Goal: Information Seeking & Learning: Learn about a topic

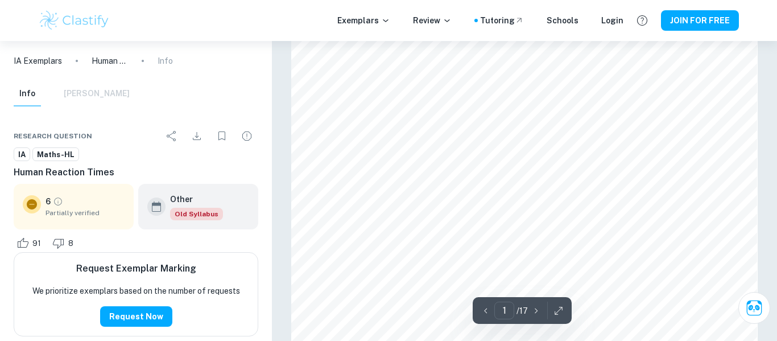
click at [93, 22] on img at bounding box center [74, 20] width 72 height 23
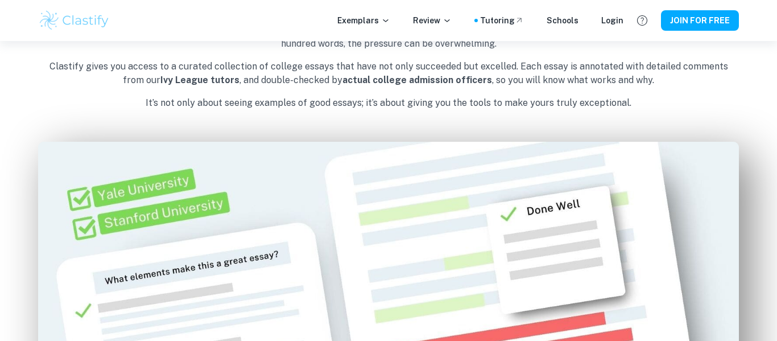
scroll to position [491, 0]
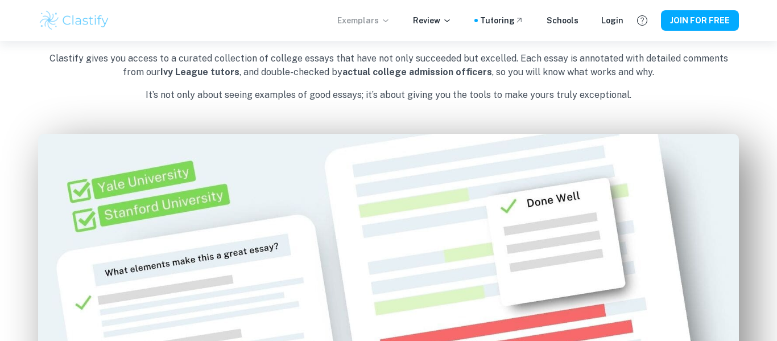
click at [362, 26] on p "Exemplars" at bounding box center [363, 20] width 53 height 13
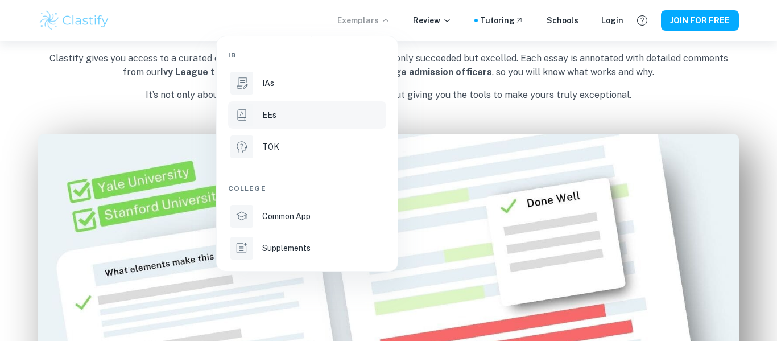
click at [240, 115] on icon at bounding box center [241, 114] width 9 height 11
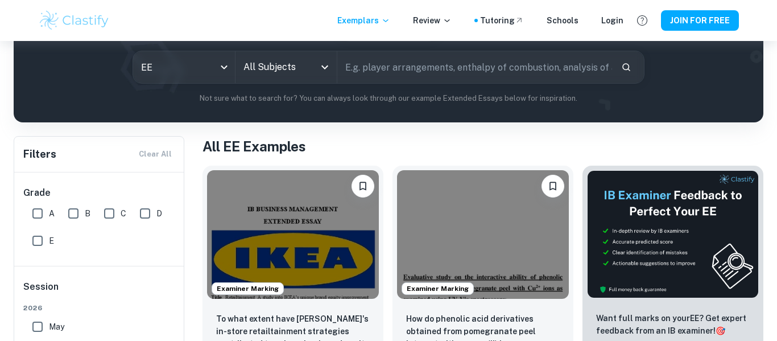
scroll to position [167, 0]
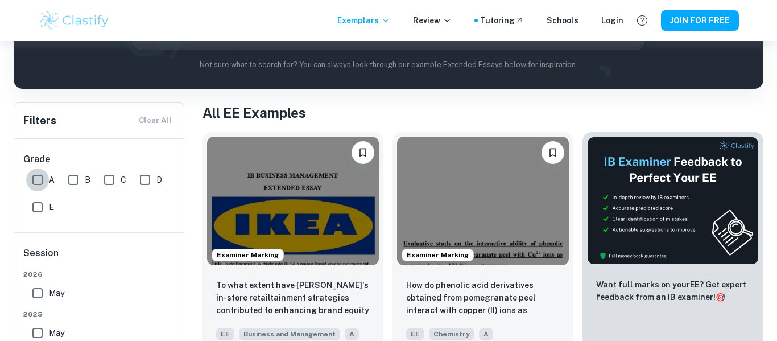
click at [40, 175] on input "A" at bounding box center [37, 179] width 23 height 23
checkbox input "true"
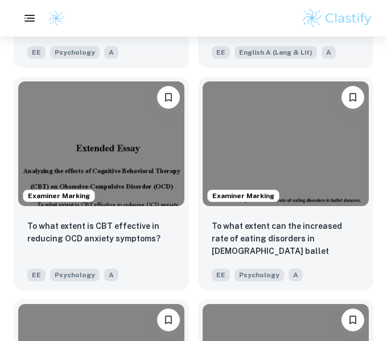
scroll to position [3202, 0]
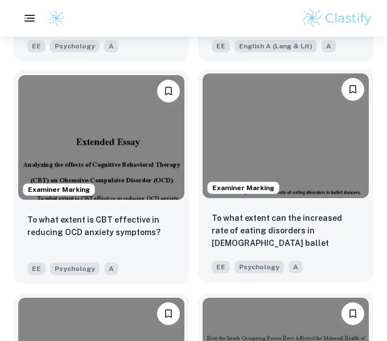
click at [295, 204] on div "To what extent can the increased rate of eating disorders in [DEMOGRAPHIC_DATA]…" at bounding box center [285, 242] width 175 height 80
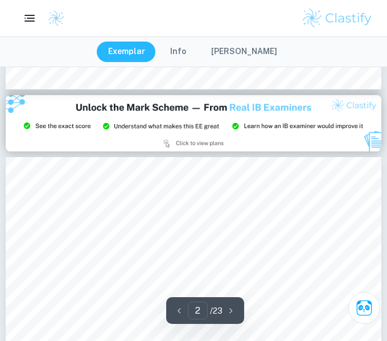
type input "3"
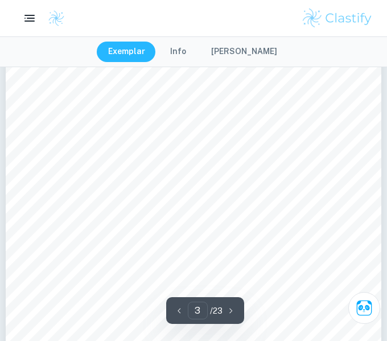
scroll to position [1229, 0]
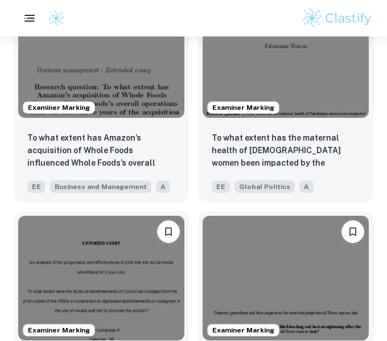
scroll to position [3506, 0]
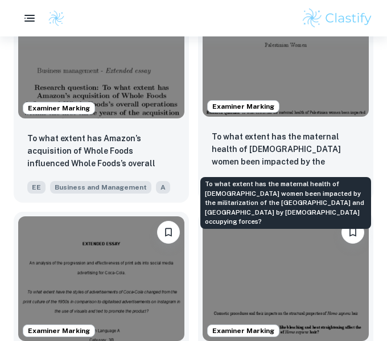
click at [254, 160] on p "To what extent has the maternal health of [DEMOGRAPHIC_DATA] women been impacte…" at bounding box center [286, 149] width 148 height 39
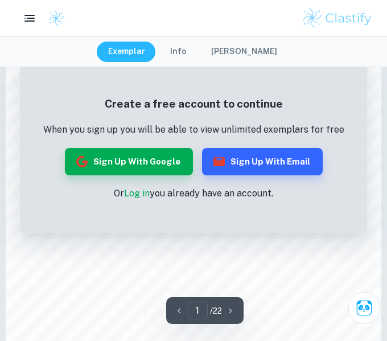
scroll to position [673, 0]
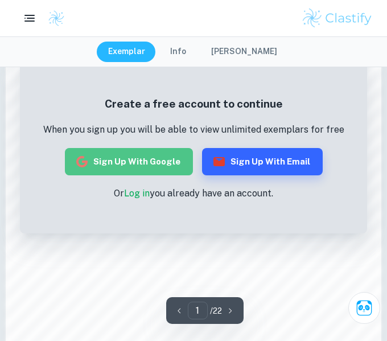
click at [181, 170] on button "Sign up with Google" at bounding box center [129, 161] width 128 height 27
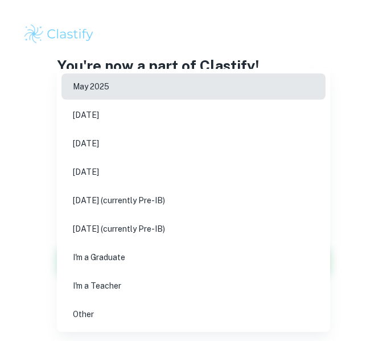
click at [109, 198] on body "We value your privacy We use cookies to enhance your browsing experience, serve…" at bounding box center [193, 170] width 387 height 341
click at [109, 134] on li "[DATE]" at bounding box center [193, 143] width 264 height 26
type input "M26"
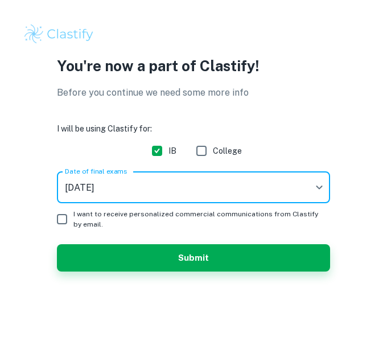
click at [60, 220] on input "I want to receive personalized commercial communications from Clastify by email." at bounding box center [62, 219] width 23 height 23
checkbox input "true"
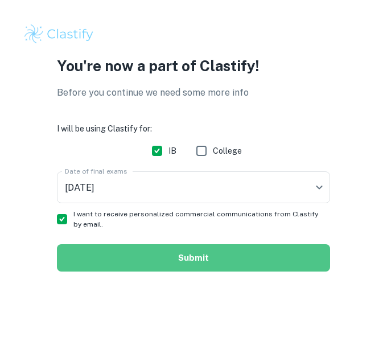
click at [118, 251] on button "Submit" at bounding box center [193, 257] width 273 height 27
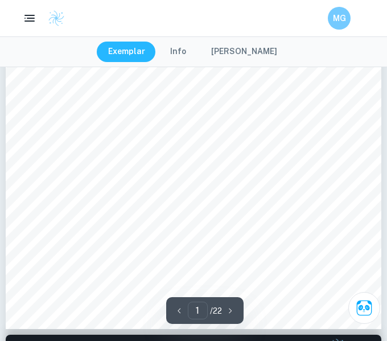
scroll to position [234, 0]
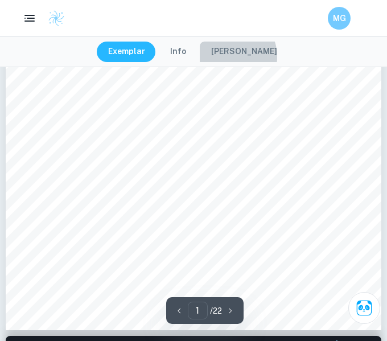
click at [233, 57] on button "[PERSON_NAME]" at bounding box center [244, 52] width 89 height 20
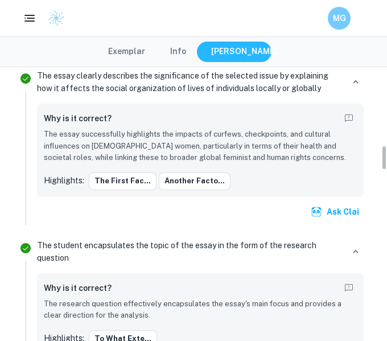
scroll to position [861, 0]
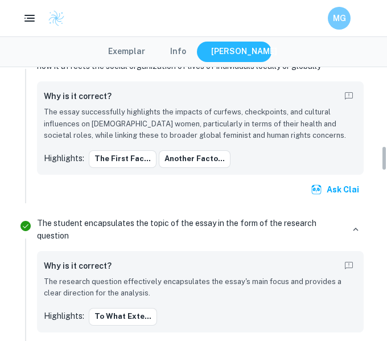
click at [134, 51] on button "Exemplar" at bounding box center [127, 52] width 60 height 20
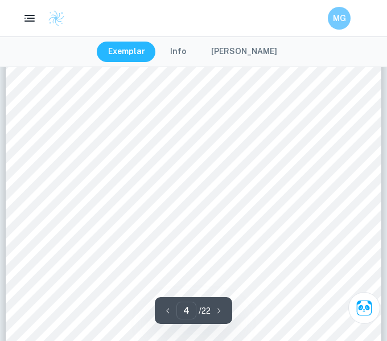
scroll to position [1701, 0]
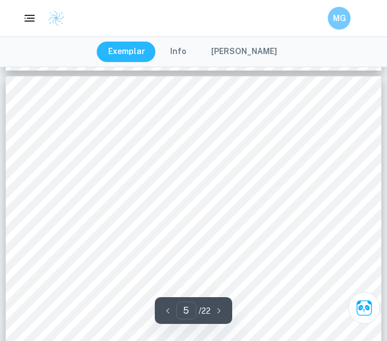
type input "4"
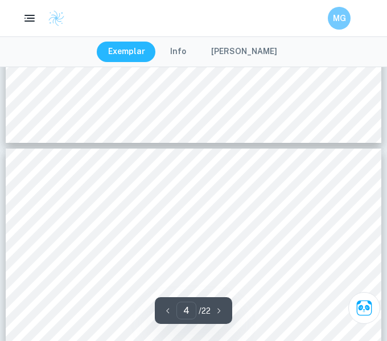
scroll to position [1526, 0]
